Goal: Check status: Check status

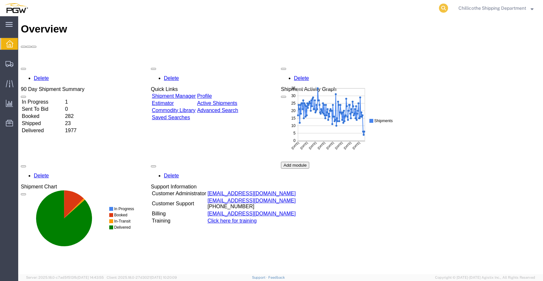
click at [443, 8] on icon at bounding box center [443, 8] width 9 height 9
type input "667834"
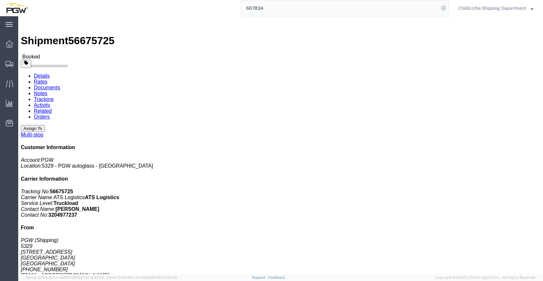
click link "Documents"
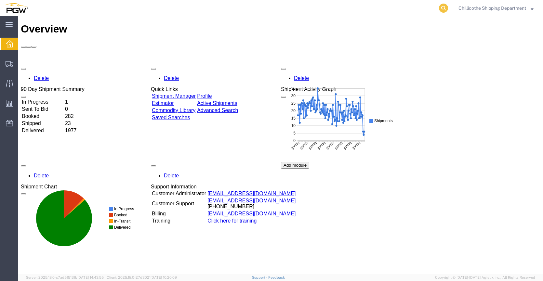
click at [442, 5] on icon at bounding box center [443, 8] width 9 height 9
click at [382, 6] on input "search" at bounding box center [340, 8] width 198 height 16
paste input "667892"
click at [440, 12] on icon at bounding box center [443, 8] width 9 height 9
type input "667892"
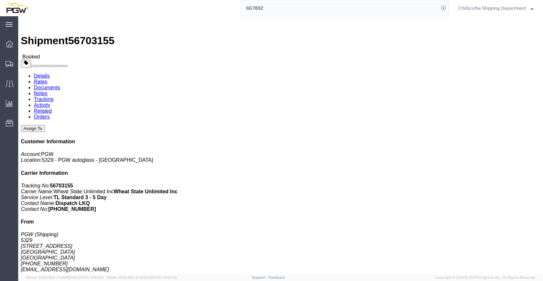
click link "Documents"
